Goal: Task Accomplishment & Management: Complete application form

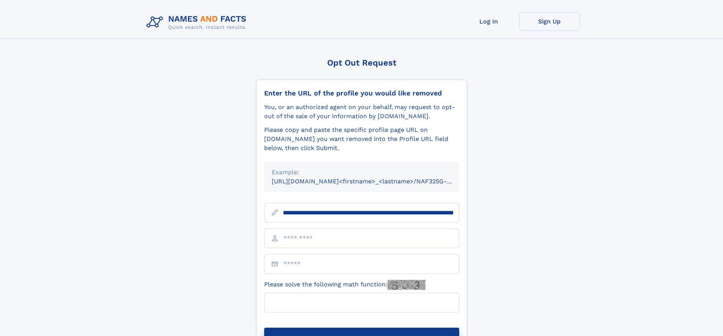
scroll to position [0, 86]
type input "**********"
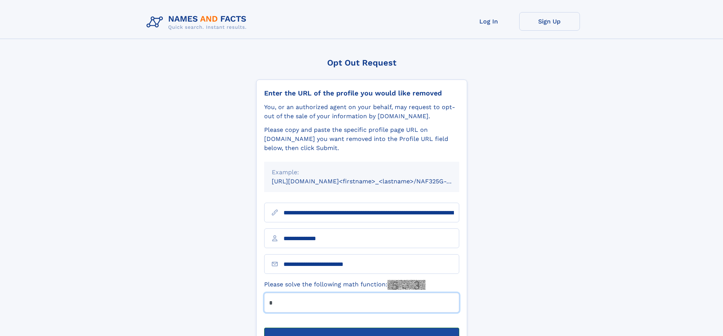
type input "*"
click at [361, 328] on button "Submit Opt Out Request" at bounding box center [361, 340] width 195 height 24
